Goal: Information Seeking & Learning: Check status

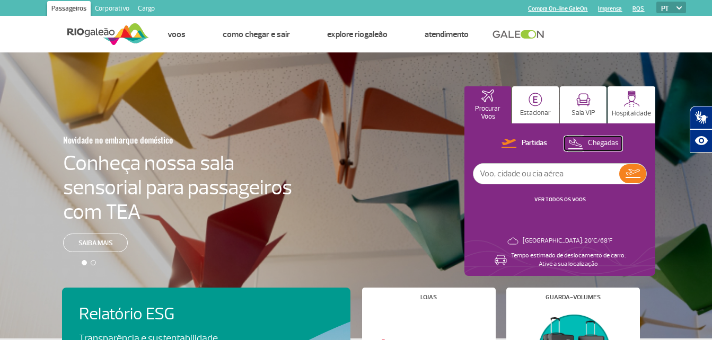
click at [593, 139] on p "Chegadas" at bounding box center [603, 143] width 31 height 10
click at [565, 202] on link "VER TODOS OS VOOS" at bounding box center [559, 199] width 51 height 7
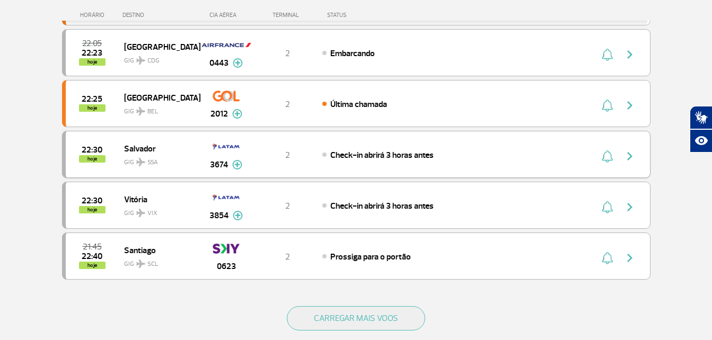
scroll to position [1007, 0]
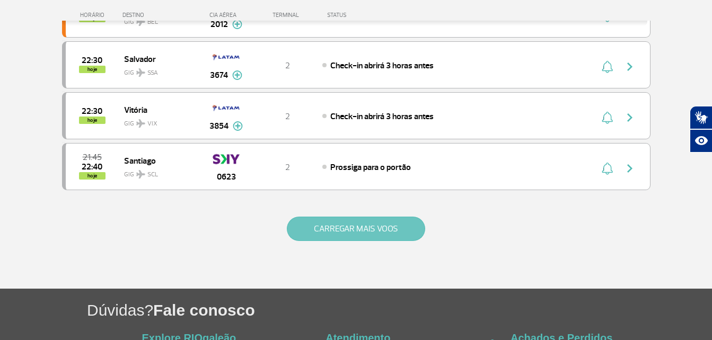
click at [414, 232] on button "CARREGAR MAIS VOOS" at bounding box center [356, 229] width 138 height 24
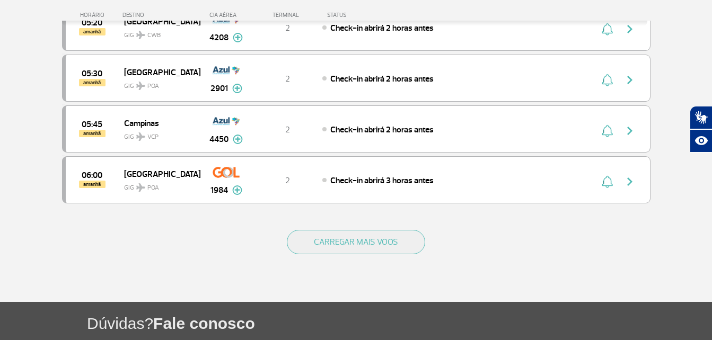
scroll to position [2014, 0]
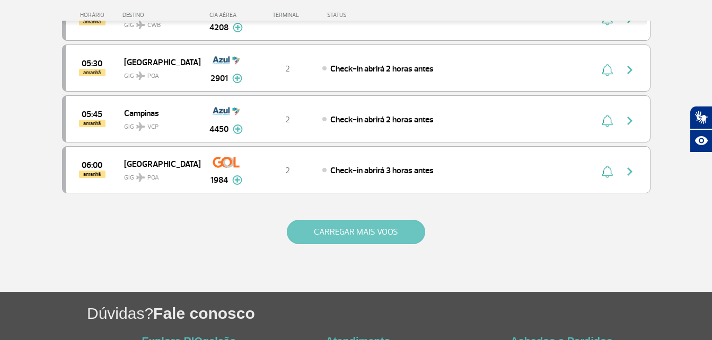
click at [386, 229] on button "CARREGAR MAIS VOOS" at bounding box center [356, 232] width 138 height 24
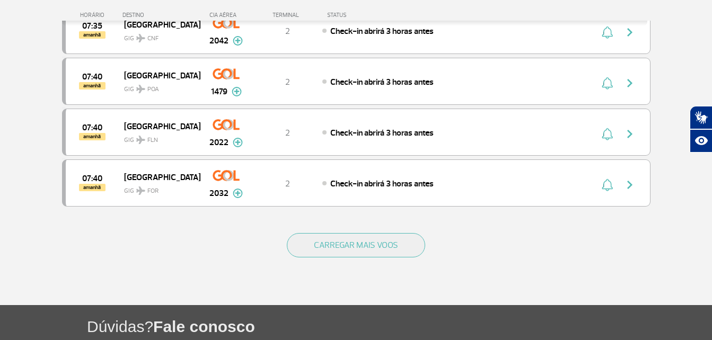
scroll to position [3021, 0]
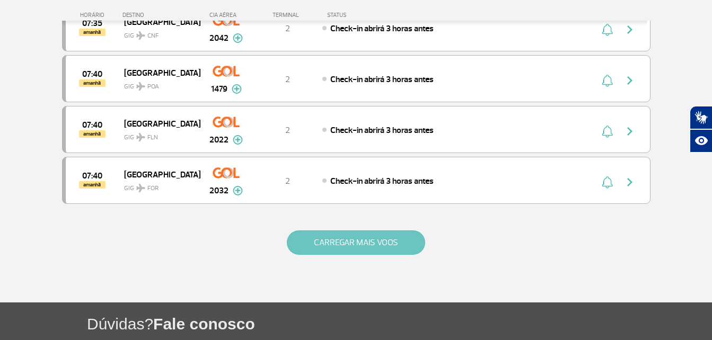
click at [336, 239] on button "CARREGAR MAIS VOOS" at bounding box center [356, 243] width 138 height 24
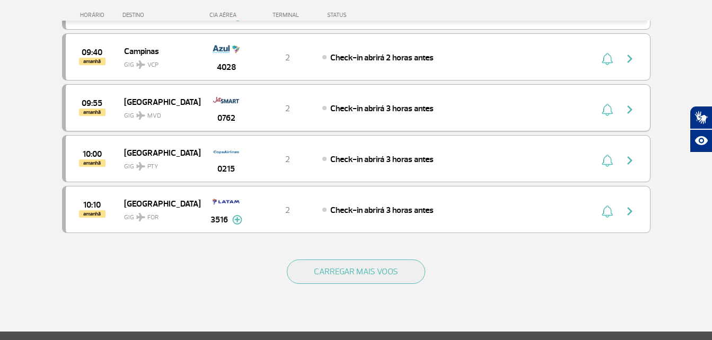
scroll to position [4028, 0]
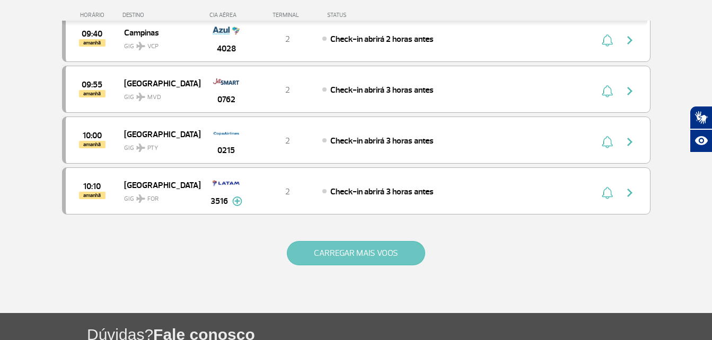
click at [371, 250] on button "CARREGAR MAIS VOOS" at bounding box center [356, 253] width 138 height 24
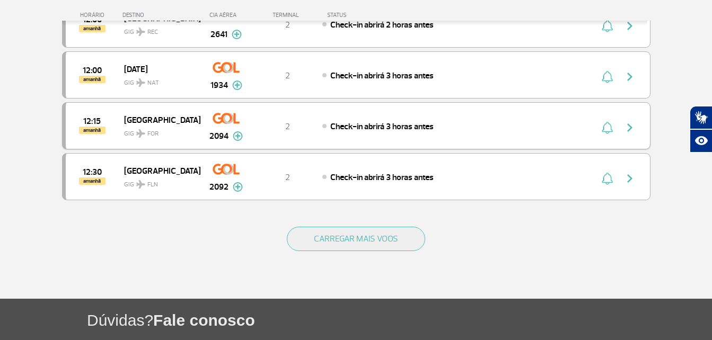
scroll to position [5088, 0]
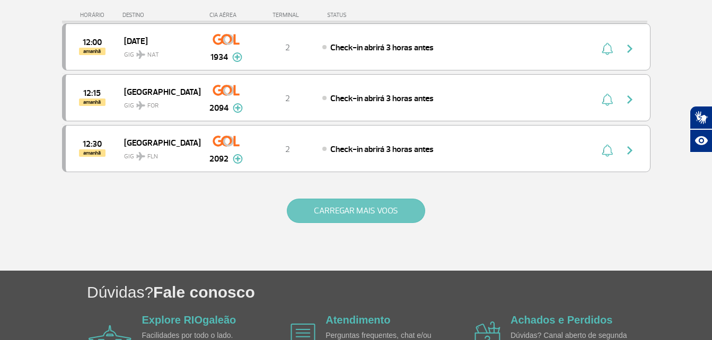
click at [383, 213] on button "CARREGAR MAIS VOOS" at bounding box center [356, 211] width 138 height 24
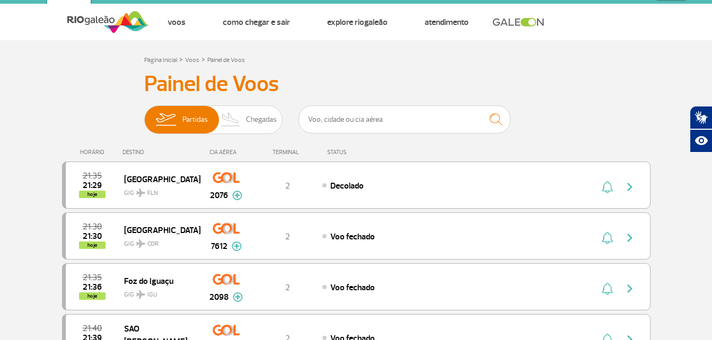
scroll to position [0, 0]
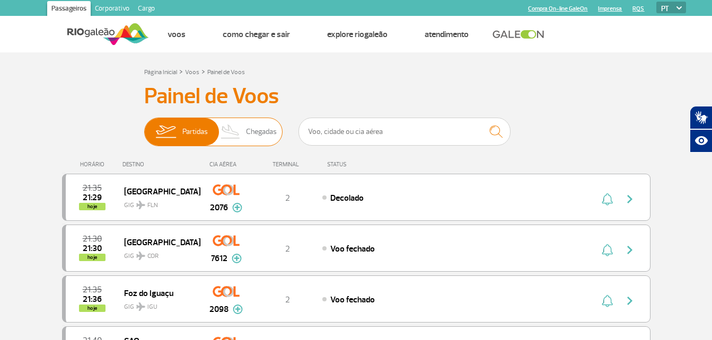
click at [254, 136] on span "Chegadas" at bounding box center [261, 132] width 31 height 28
drag, startPoint x: 254, startPoint y: 136, endPoint x: 259, endPoint y: 128, distance: 9.6
click at [259, 130] on span "Chegadas" at bounding box center [261, 132] width 31 height 28
click at [144, 127] on input "Partidas Chegadas" at bounding box center [144, 127] width 0 height 0
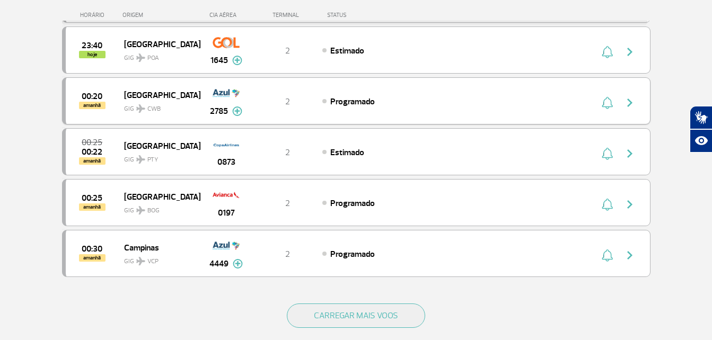
scroll to position [954, 0]
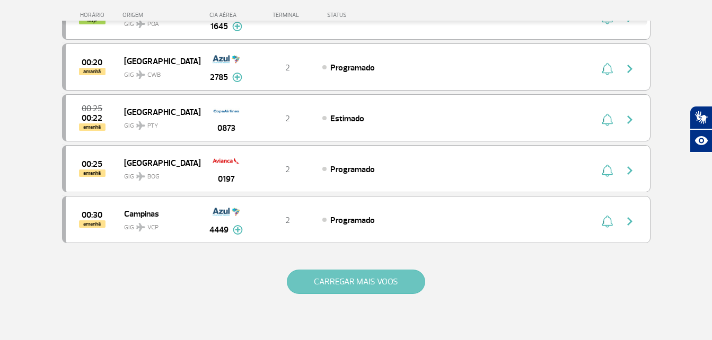
click at [376, 271] on button "CARREGAR MAIS VOOS" at bounding box center [356, 282] width 138 height 24
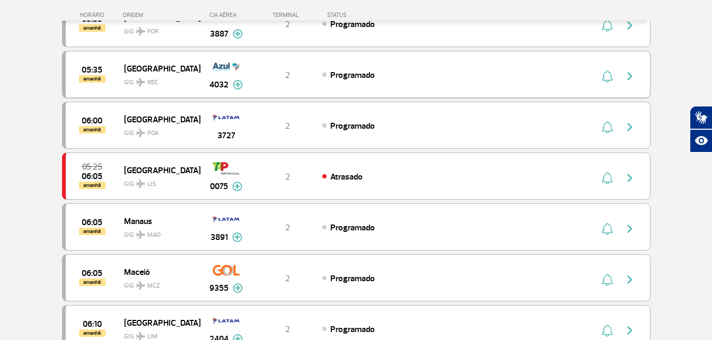
scroll to position [1696, 0]
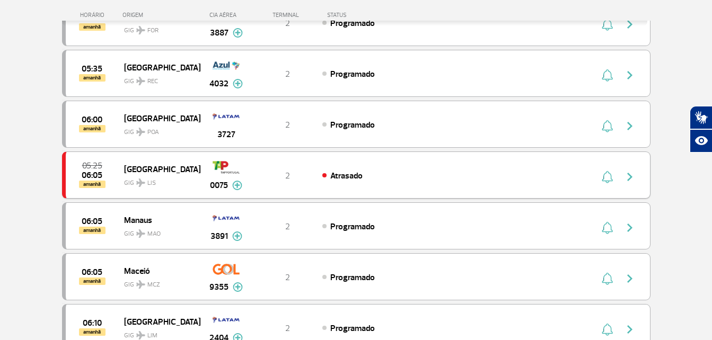
click at [488, 171] on div "Atrasado" at bounding box center [439, 176] width 234 height 12
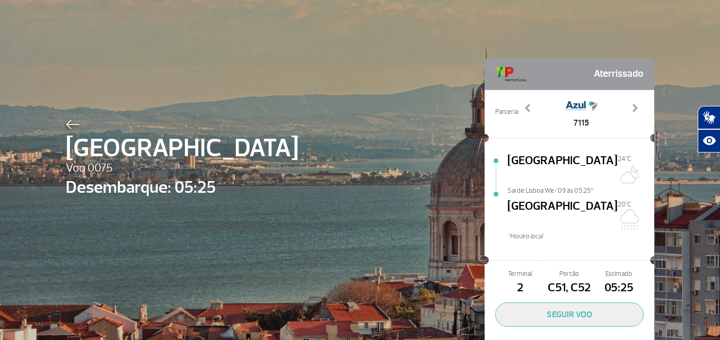
click at [70, 121] on img at bounding box center [73, 125] width 14 height 10
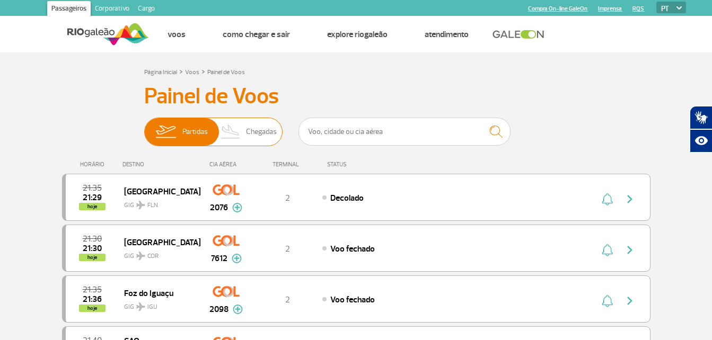
click at [264, 134] on span "Chegadas" at bounding box center [261, 132] width 31 height 28
click at [144, 127] on input "Partidas Chegadas" at bounding box center [144, 127] width 0 height 0
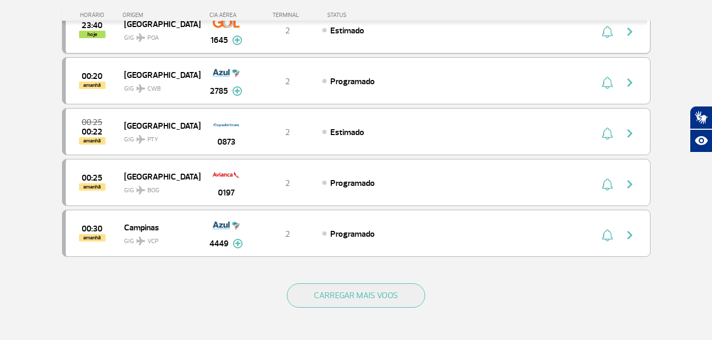
scroll to position [954, 0]
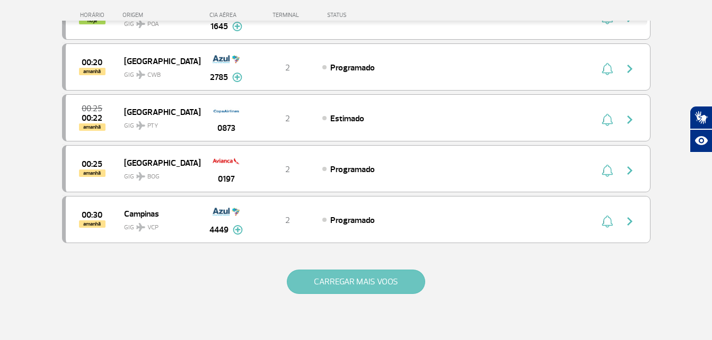
click at [345, 282] on button "CARREGAR MAIS VOOS" at bounding box center [356, 282] width 138 height 24
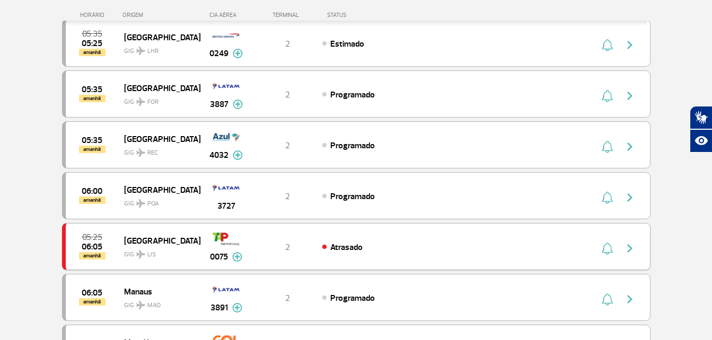
scroll to position [1643, 0]
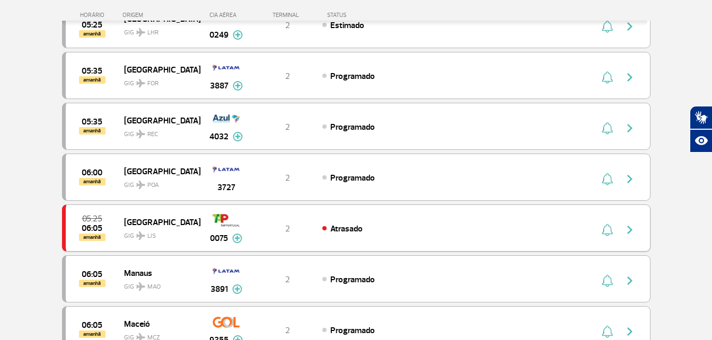
click at [236, 237] on img at bounding box center [237, 239] width 10 height 10
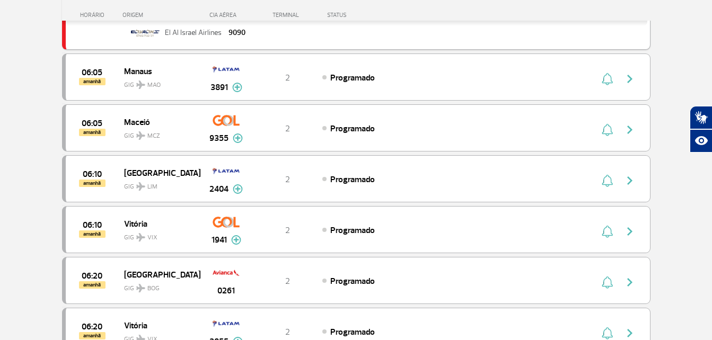
scroll to position [2014, 0]
